Goal: Task Accomplishment & Management: Manage account settings

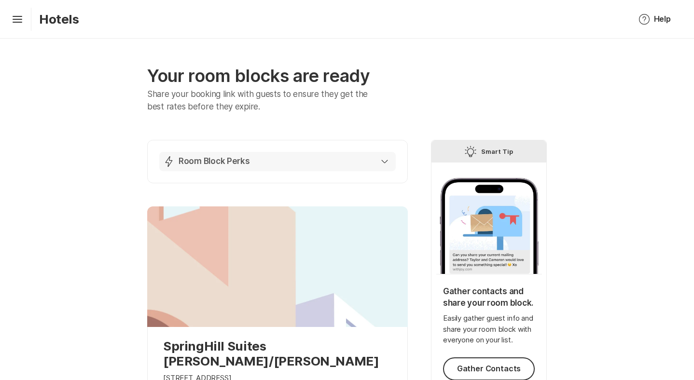
click at [382, 164] on div "Lightning Bolt Room Block Perks" at bounding box center [275, 162] width 225 height 12
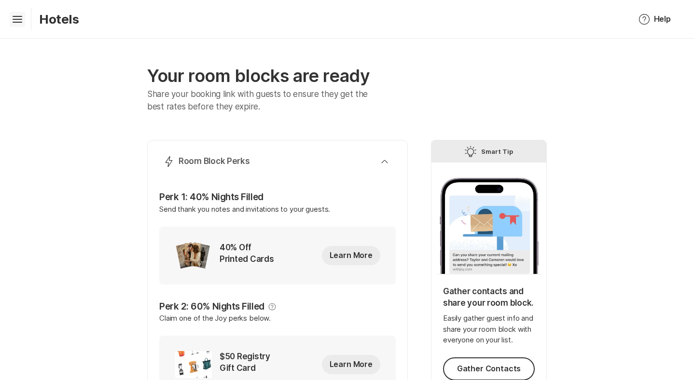
click at [16, 12] on icon "Hamburger" at bounding box center [17, 19] width 15 height 15
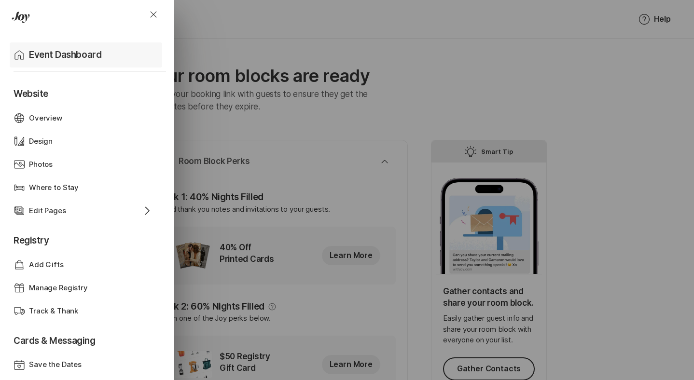
click at [71, 53] on p "Event Dashboard" at bounding box center [65, 55] width 72 height 14
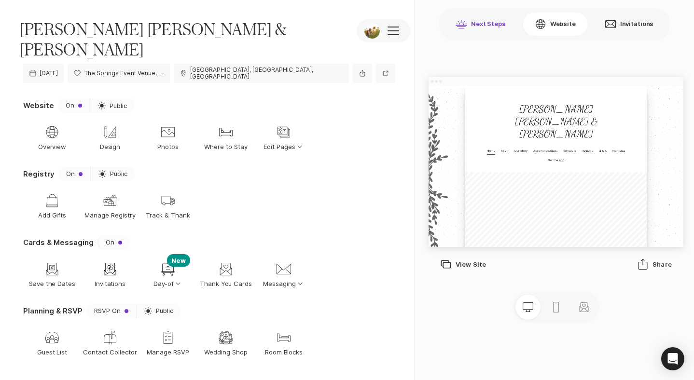
click at [492, 27] on button "Next Steps" at bounding box center [480, 24] width 73 height 23
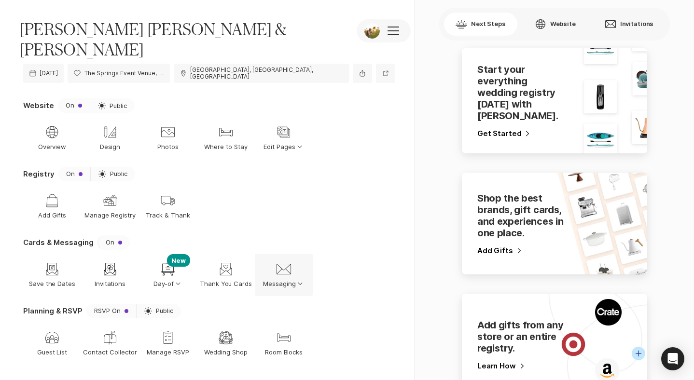
click at [300, 279] on icon "Option Select Down" at bounding box center [300, 283] width 9 height 9
click at [341, 210] on section "Registry On Sun Public Shop Add Gifts Gift Manage Registry Shipping Track & Tha…" at bounding box center [209, 201] width 372 height 68
click at [179, 279] on icon "Option Select Down" at bounding box center [178, 283] width 9 height 9
click at [232, 187] on nav "Shop Add Gifts Gift Manage Registry Shipping Track & Thank" at bounding box center [209, 206] width 372 height 42
click at [127, 185] on div "Gift Manage Registry" at bounding box center [110, 206] width 58 height 42
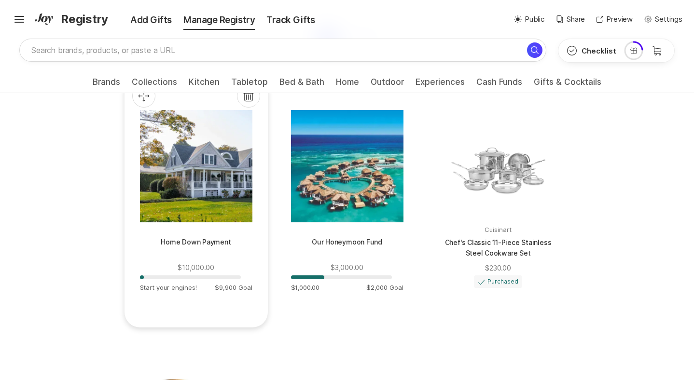
scroll to position [530, 0]
click at [214, 169] on div at bounding box center [195, 166] width 112 height 112
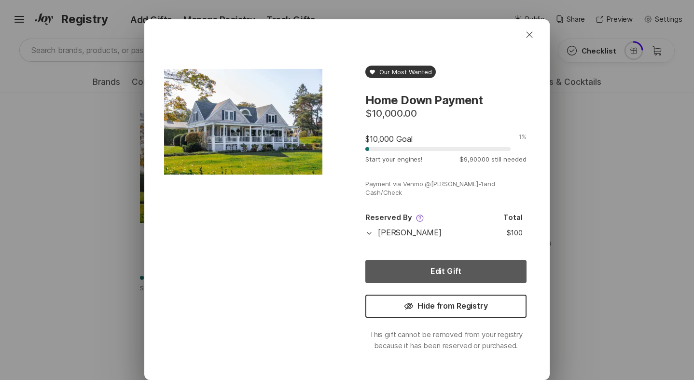
click at [460, 270] on button "Edit Gift" at bounding box center [445, 271] width 161 height 23
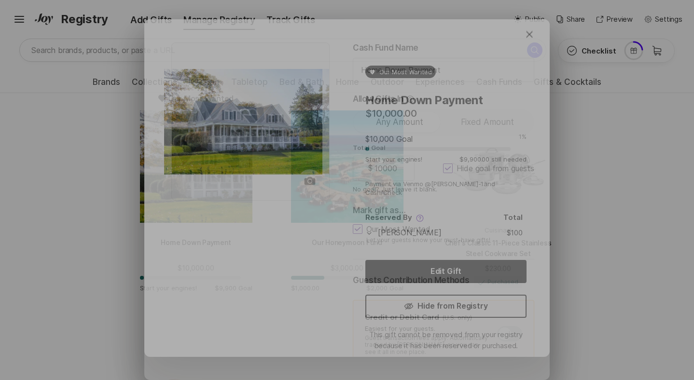
type textarea "x"
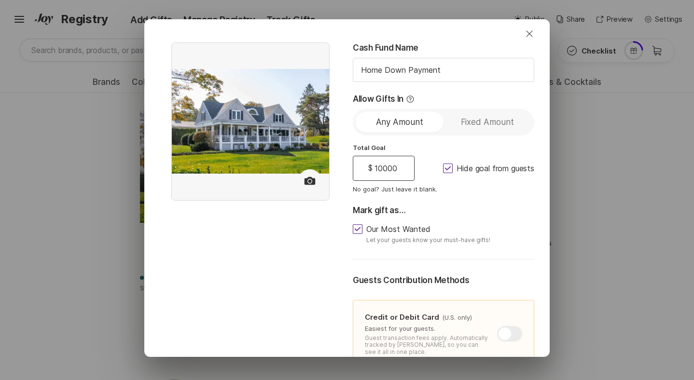
scroll to position [0, 0]
drag, startPoint x: 376, startPoint y: 170, endPoint x: 398, endPoint y: 164, distance: 23.3
click at [398, 164] on input "10000" at bounding box center [385, 168] width 27 height 13
type input "1000"
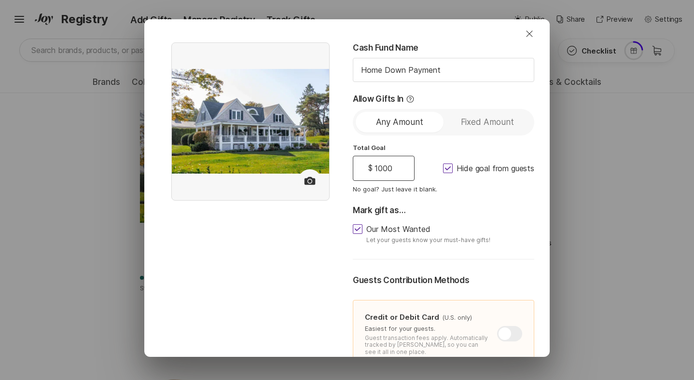
type textarea "x"
type input "100"
type textarea "x"
type input "10"
type textarea "x"
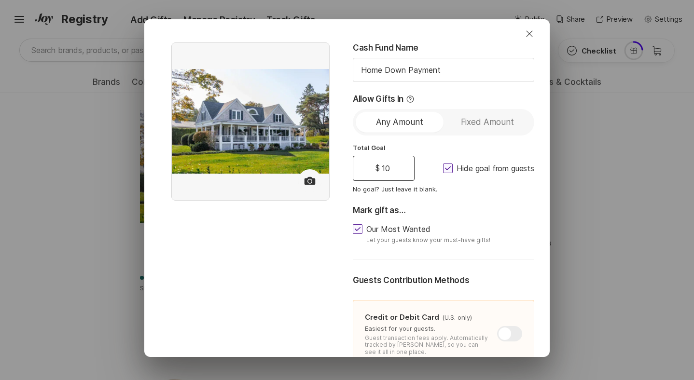
type input "100"
type textarea "x"
type input "100"
click at [518, 231] on div "Our Most Wanted Let your guests know your must-have gifts!" at bounding box center [443, 233] width 181 height 19
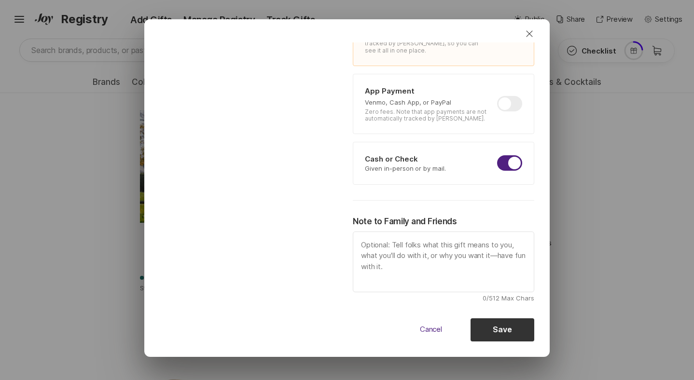
scroll to position [301, 0]
click at [485, 333] on button "Save" at bounding box center [502, 330] width 64 height 23
type textarea "x"
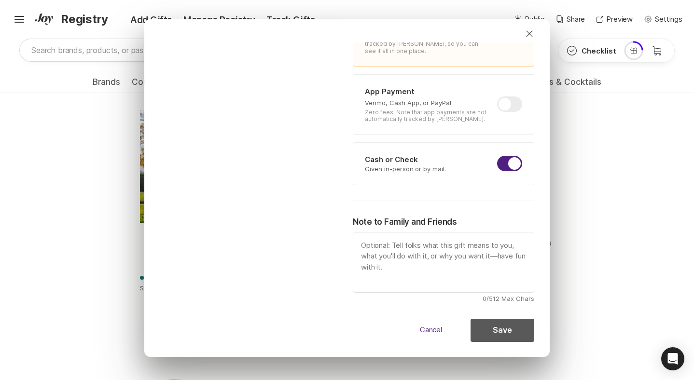
type input "10000"
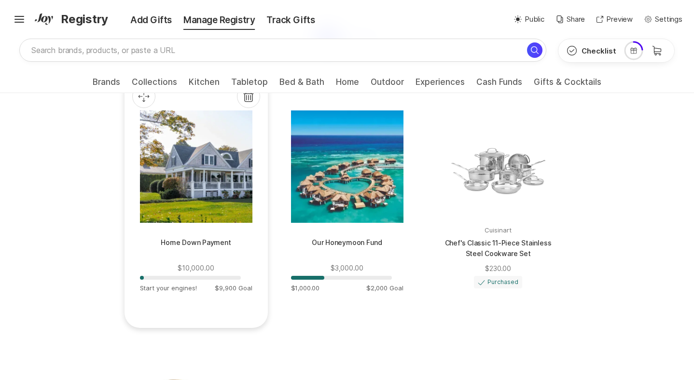
click at [199, 165] on div at bounding box center [195, 166] width 112 height 112
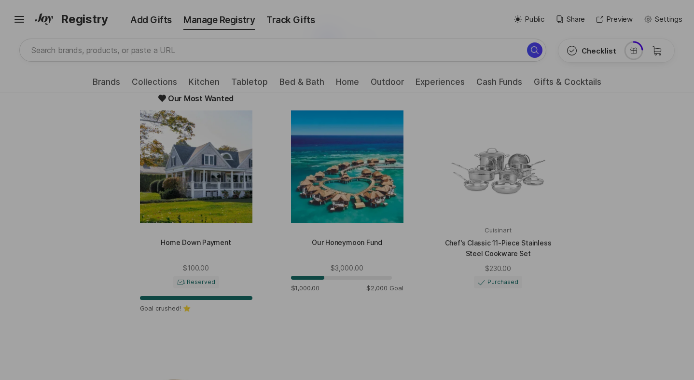
click at [389, 174] on div "Heart Filled Our Most Wanted Home Down Payment $100.00 $100 Goal Reached! Goal …" at bounding box center [445, 211] width 207 height 338
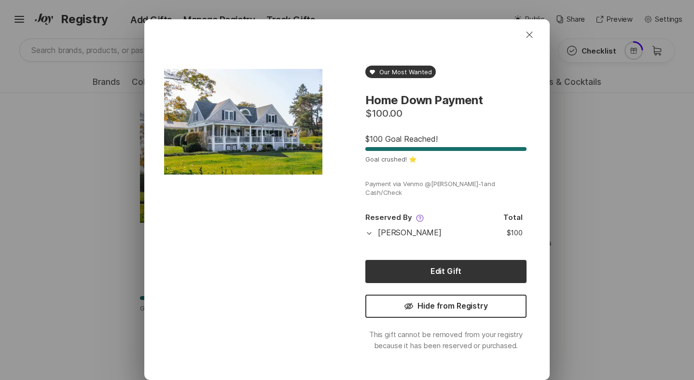
scroll to position [10, 0]
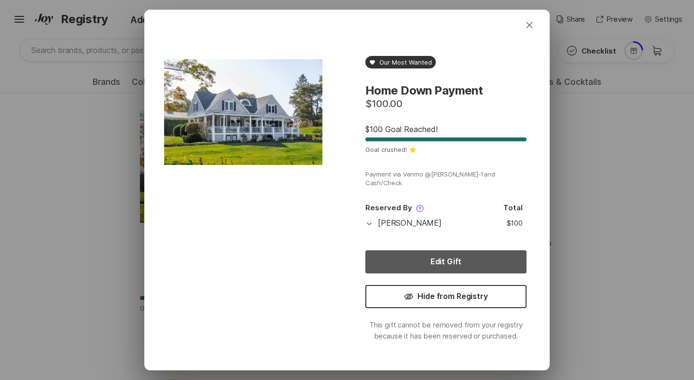
click at [400, 270] on button "Edit Gift" at bounding box center [445, 261] width 161 height 23
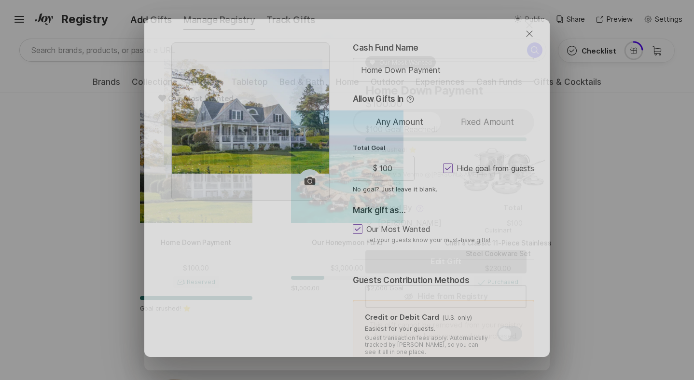
type textarea "x"
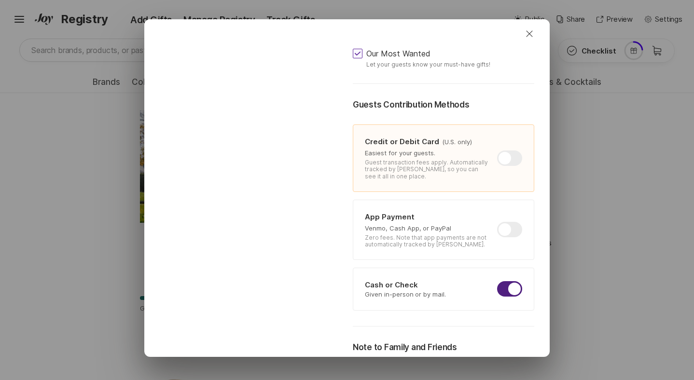
scroll to position [177, 0]
click at [501, 220] on label at bounding box center [509, 227] width 25 height 15
click at [497, 220] on input "checkbox" at bounding box center [497, 220] width 0 height 0
checkbox input "true"
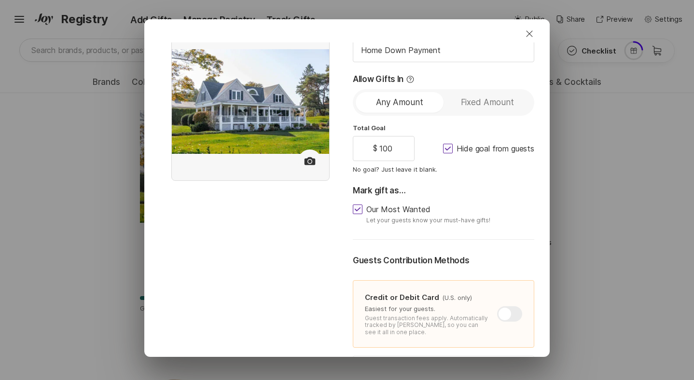
scroll to position [0, 0]
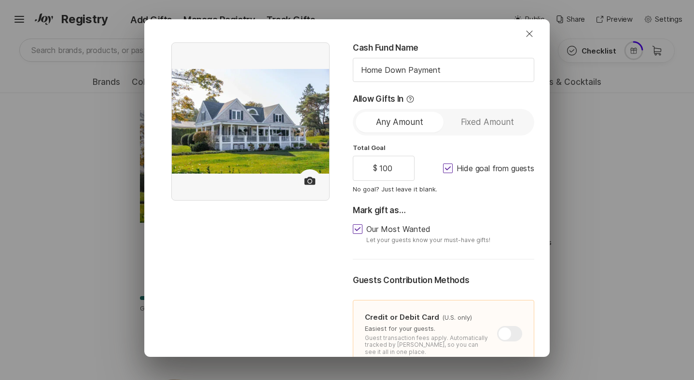
click at [395, 172] on div "$ 100 100" at bounding box center [384, 168] width 62 height 25
click at [389, 168] on input "100" at bounding box center [385, 168] width 17 height 13
type textarea "x"
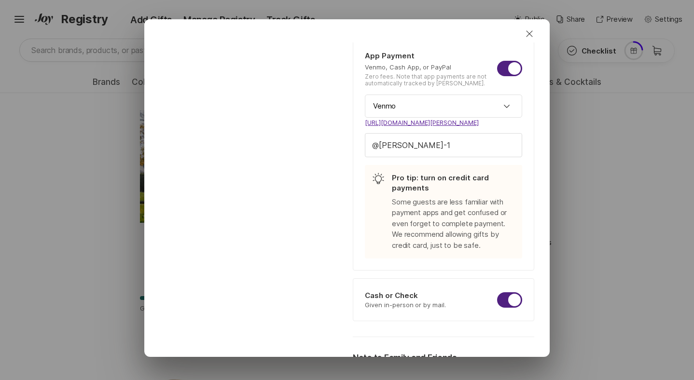
scroll to position [473, 0]
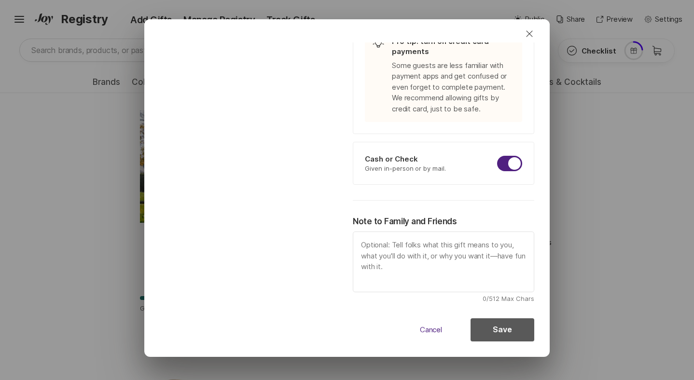
type input "1000"
click at [487, 329] on button "Save" at bounding box center [502, 329] width 64 height 23
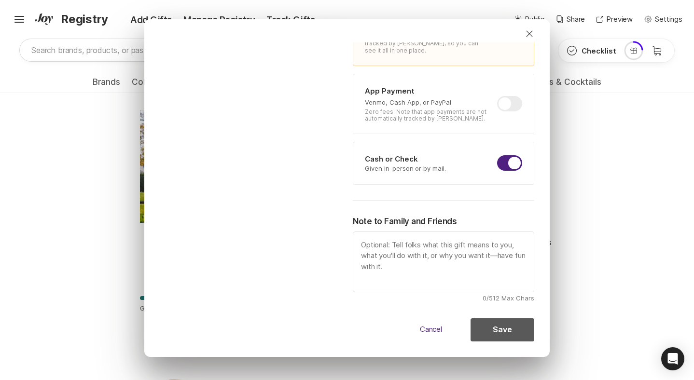
type textarea "x"
type input "100"
checkbox input "false"
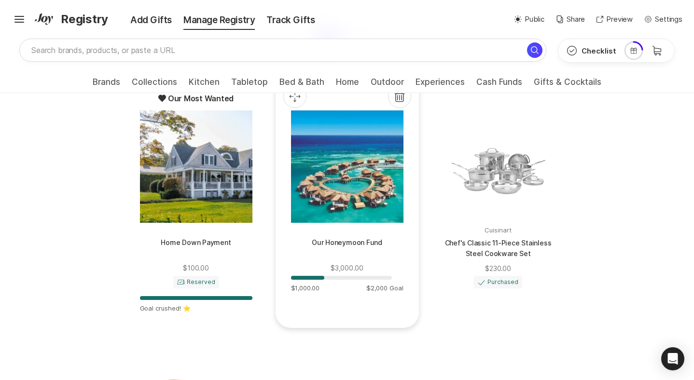
click at [349, 176] on div at bounding box center [346, 166] width 112 height 112
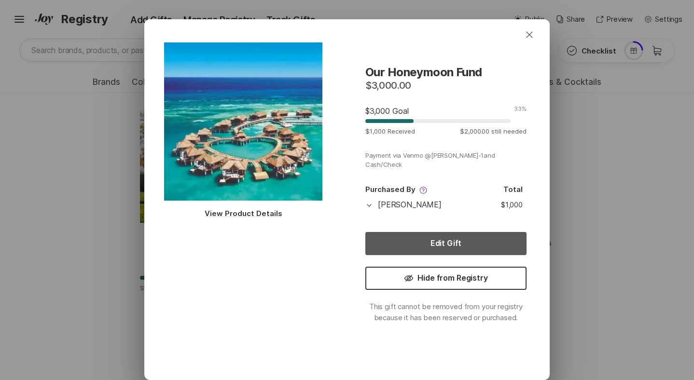
click at [438, 250] on button "Edit Gift" at bounding box center [445, 243] width 161 height 23
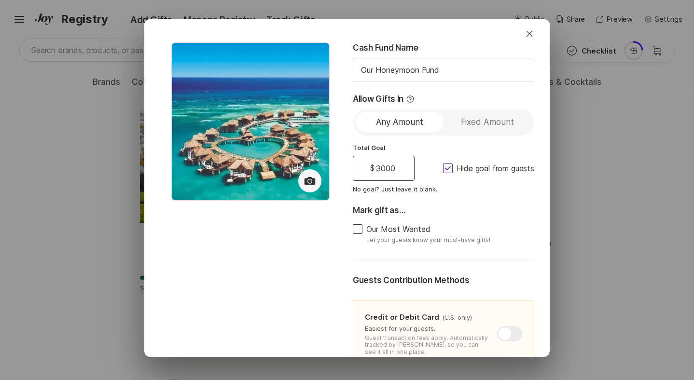
click at [379, 172] on input "3000" at bounding box center [385, 168] width 23 height 13
type textarea "x"
type input "000"
type textarea "x"
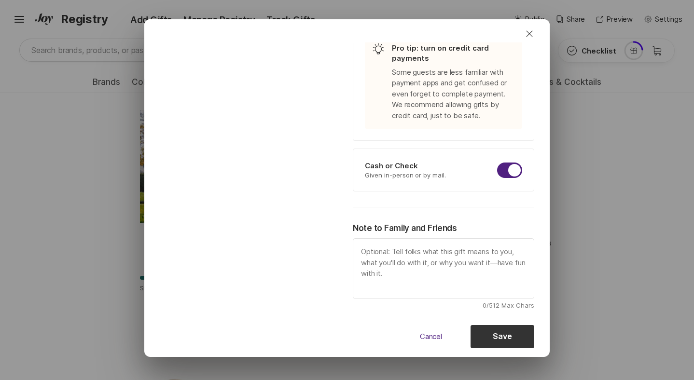
scroll to position [473, 0]
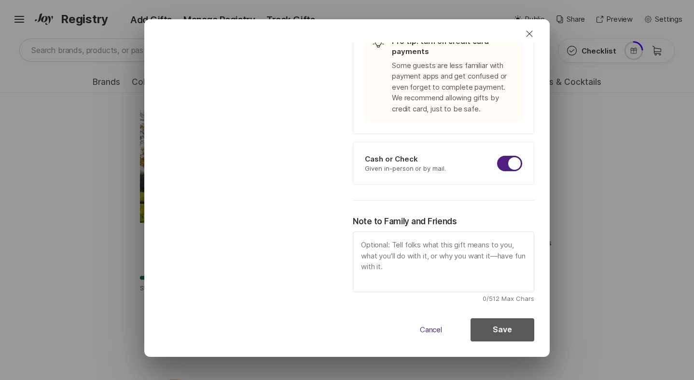
type input "2000"
click at [505, 331] on button "Save" at bounding box center [502, 329] width 64 height 23
type textarea "x"
type input "3000"
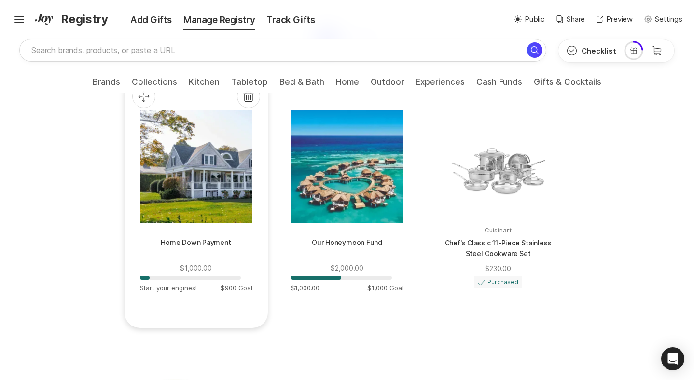
click at [231, 174] on div at bounding box center [195, 166] width 112 height 112
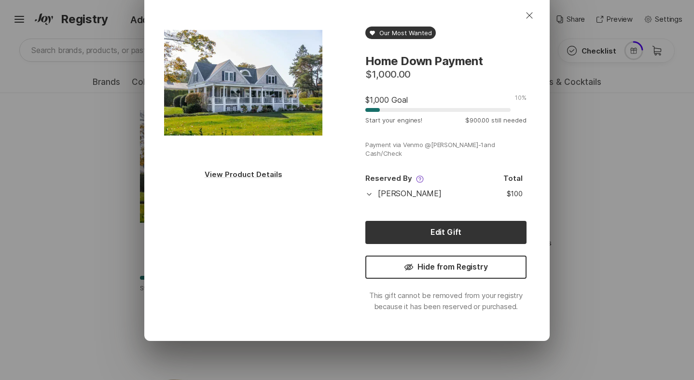
scroll to position [0, 0]
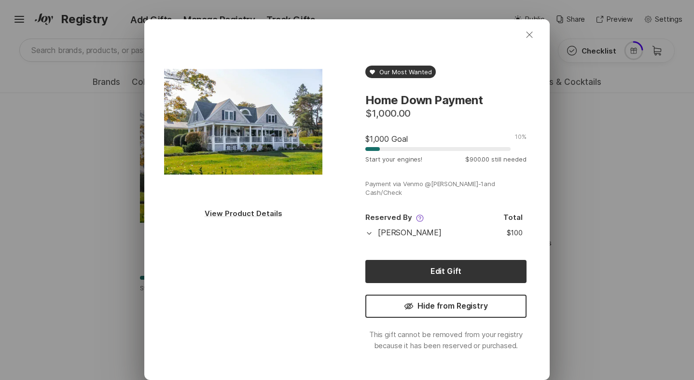
click at [529, 36] on icon "Close" at bounding box center [529, 35] width 12 height 12
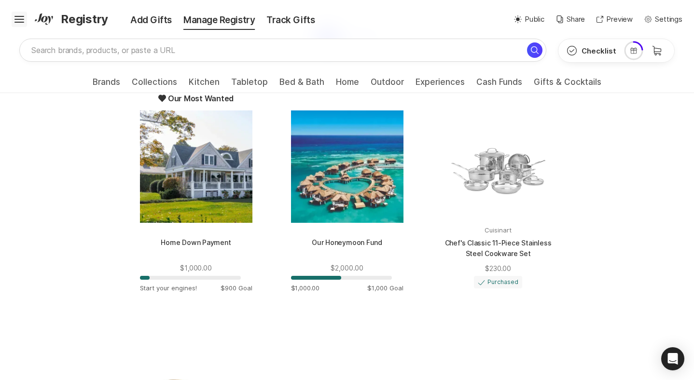
click at [20, 26] on icon "Hamburger" at bounding box center [19, 19] width 15 height 15
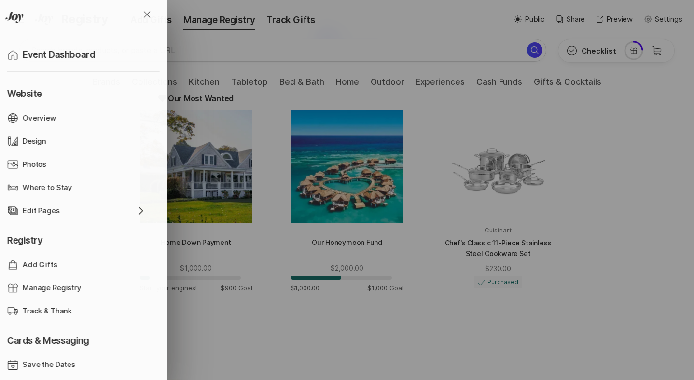
click at [49, 60] on p "Event Dashboard" at bounding box center [59, 55] width 72 height 14
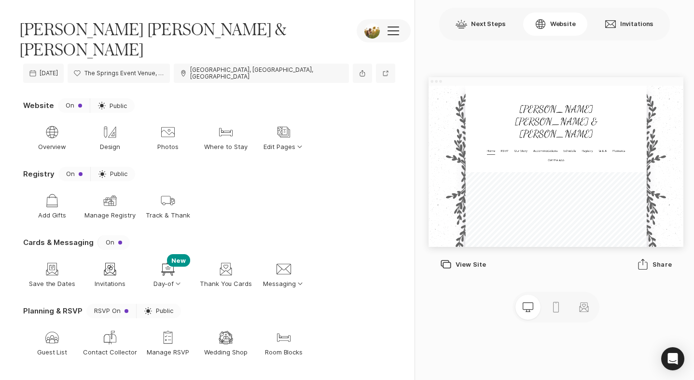
click at [55, 189] on div "Shop Add Gifts" at bounding box center [52, 206] width 58 height 42
